Goal: Entertainment & Leisure: Consume media (video, audio)

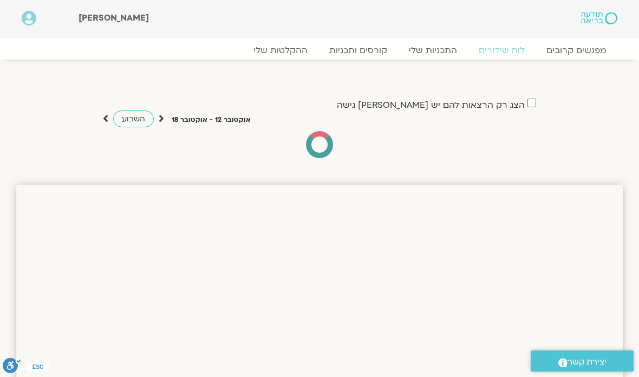
click at [293, 51] on link "ההקלטות שלי" at bounding box center [281, 50] width 76 height 11
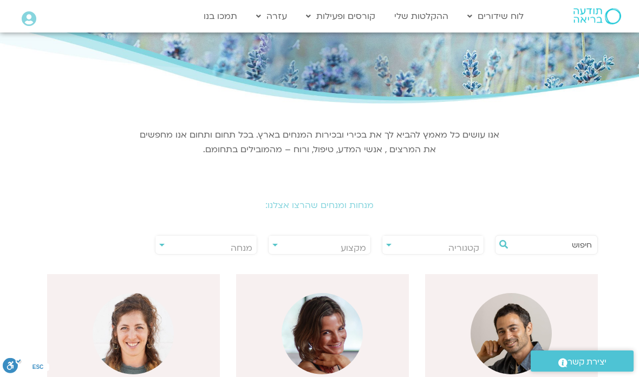
scroll to position [74, 0]
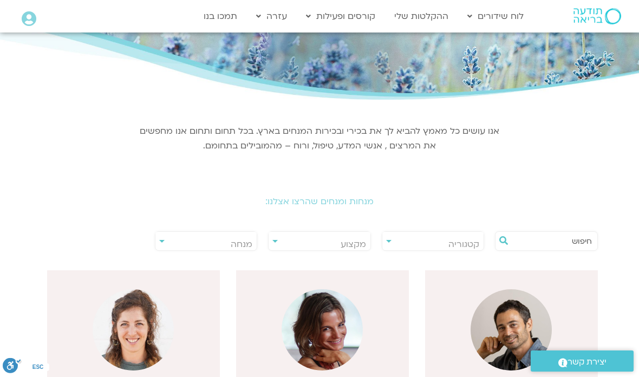
click at [165, 248] on span "מנחה" at bounding box center [207, 244] width 102 height 25
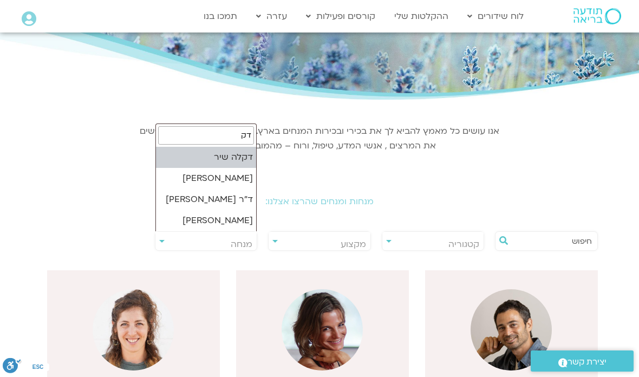
type input "דקל"
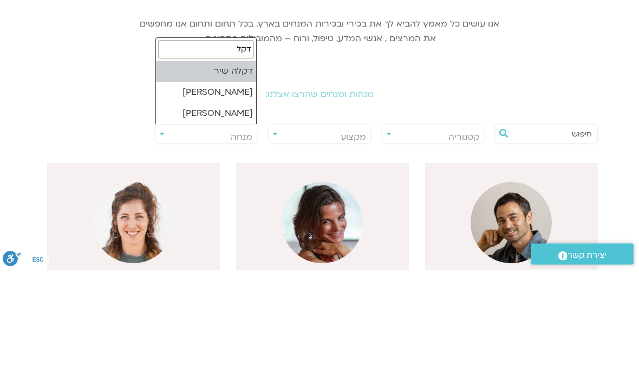
select select "******"
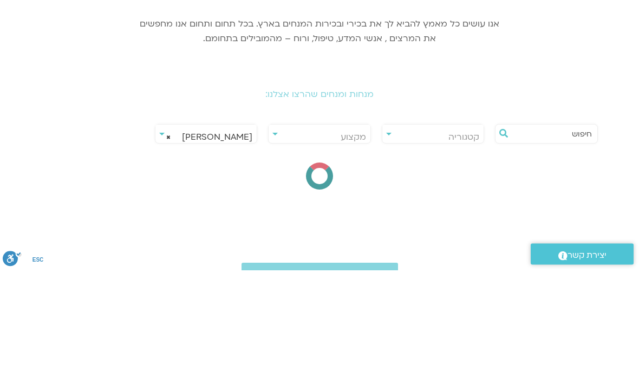
scroll to position [182, 0]
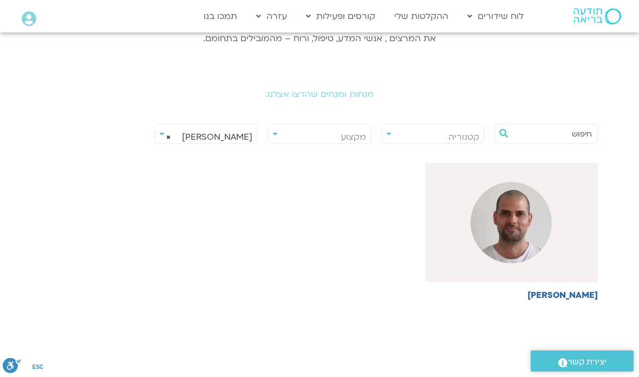
click at [512, 226] on img at bounding box center [511, 222] width 81 height 81
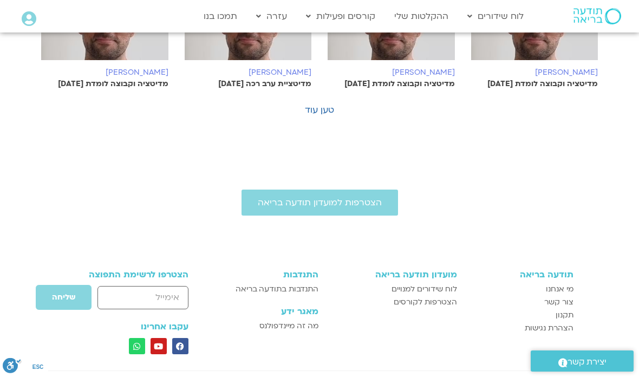
scroll to position [858, 0]
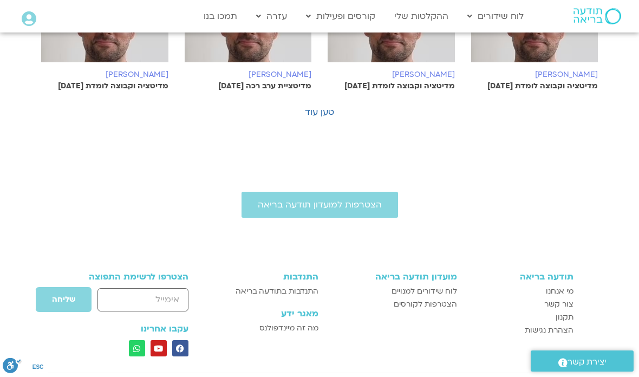
click at [319, 118] on link "טען עוד" at bounding box center [319, 112] width 29 height 12
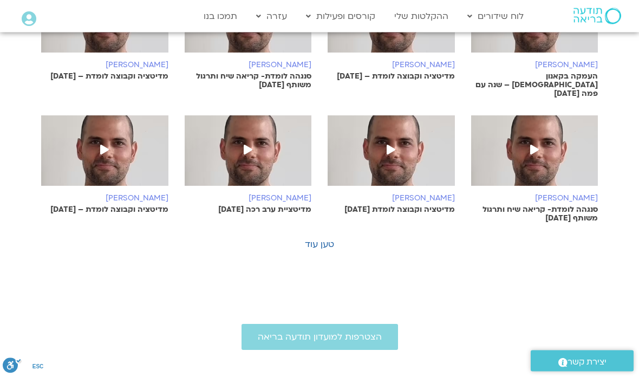
scroll to position [1225, 0]
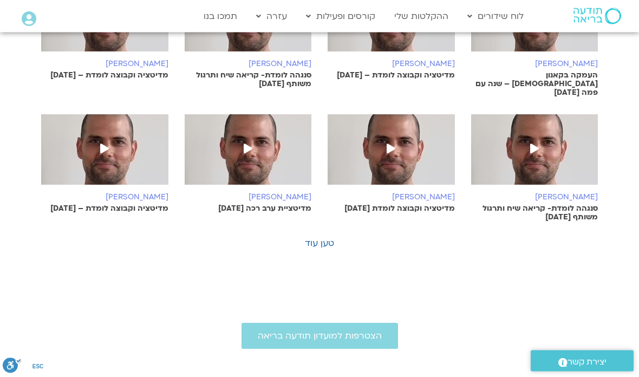
click at [320, 238] on link "טען עוד" at bounding box center [319, 244] width 29 height 12
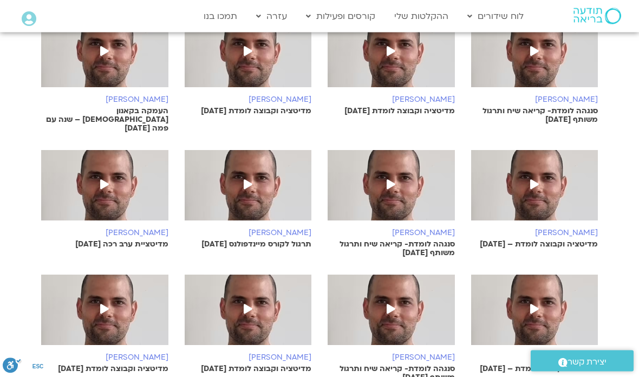
scroll to position [1573, 0]
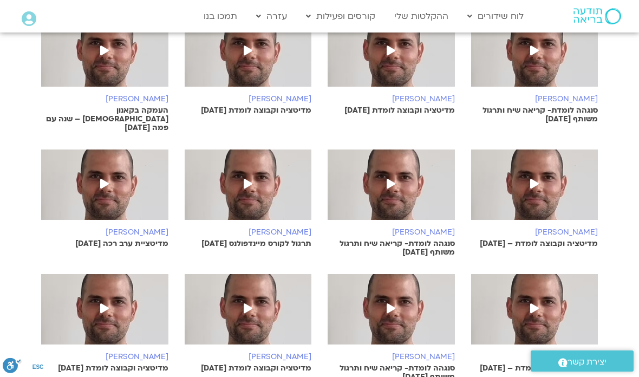
click at [535, 179] on icon at bounding box center [535, 184] width 9 height 10
